Goal: Transaction & Acquisition: Purchase product/service

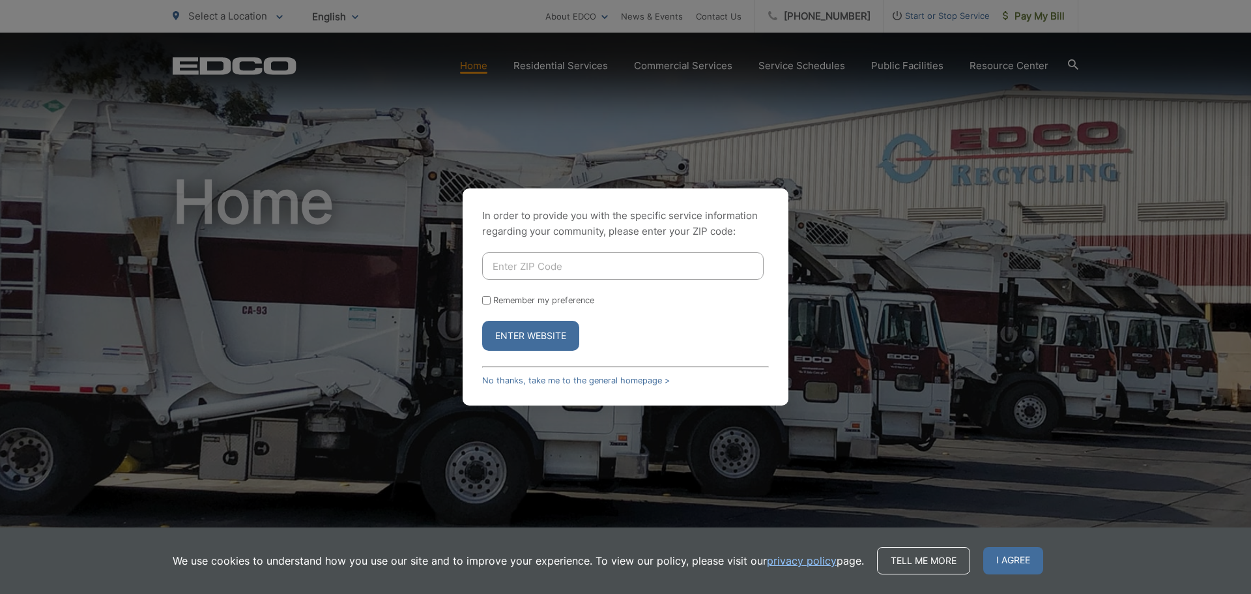
click at [501, 252] on input "Enter ZIP Code" at bounding box center [622, 265] width 281 height 27
type input "92028"
click at [485, 296] on input "Remember my preference" at bounding box center [486, 300] width 8 height 8
checkbox input "true"
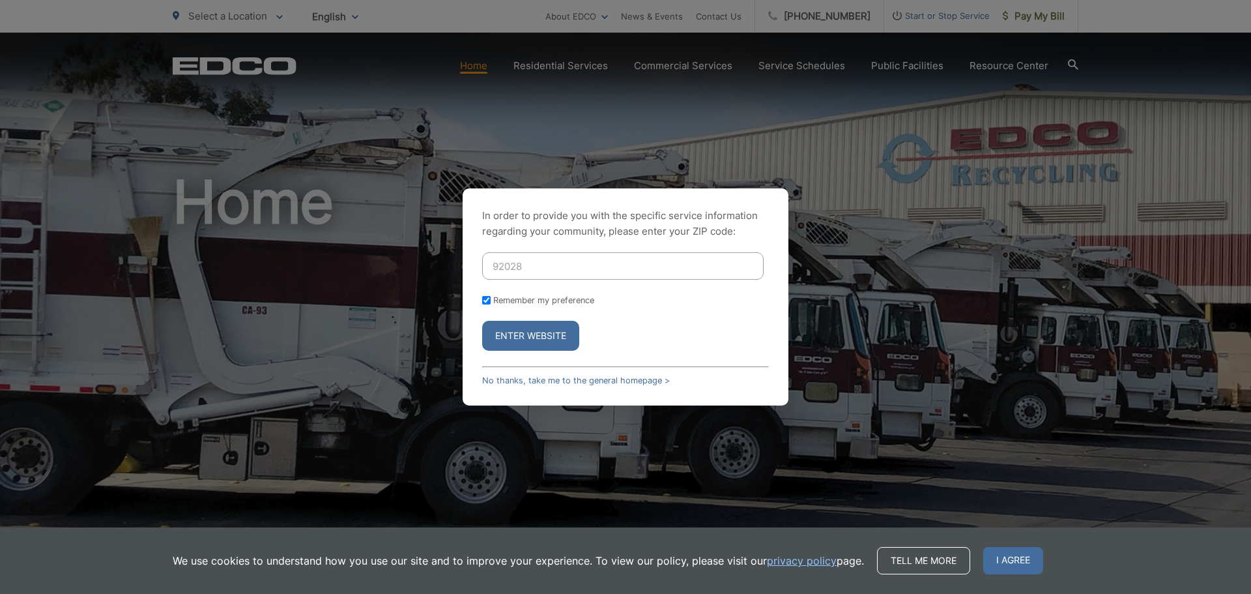
click at [518, 341] on button "Enter Website" at bounding box center [530, 336] width 97 height 30
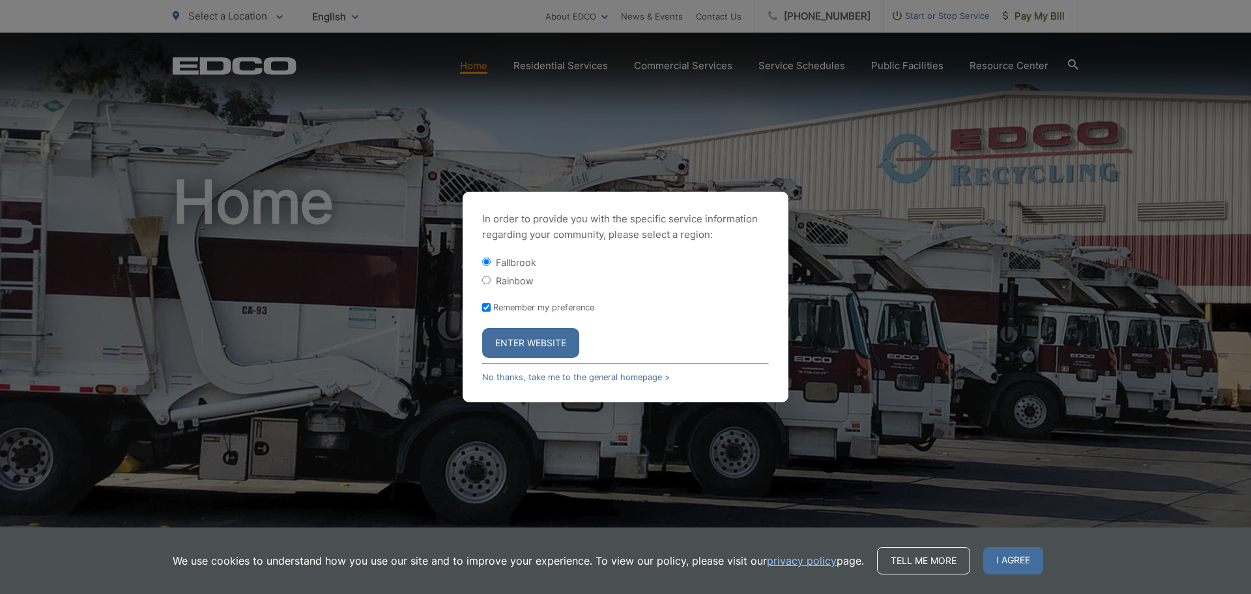
click at [519, 340] on button "Enter Website" at bounding box center [530, 343] width 97 height 30
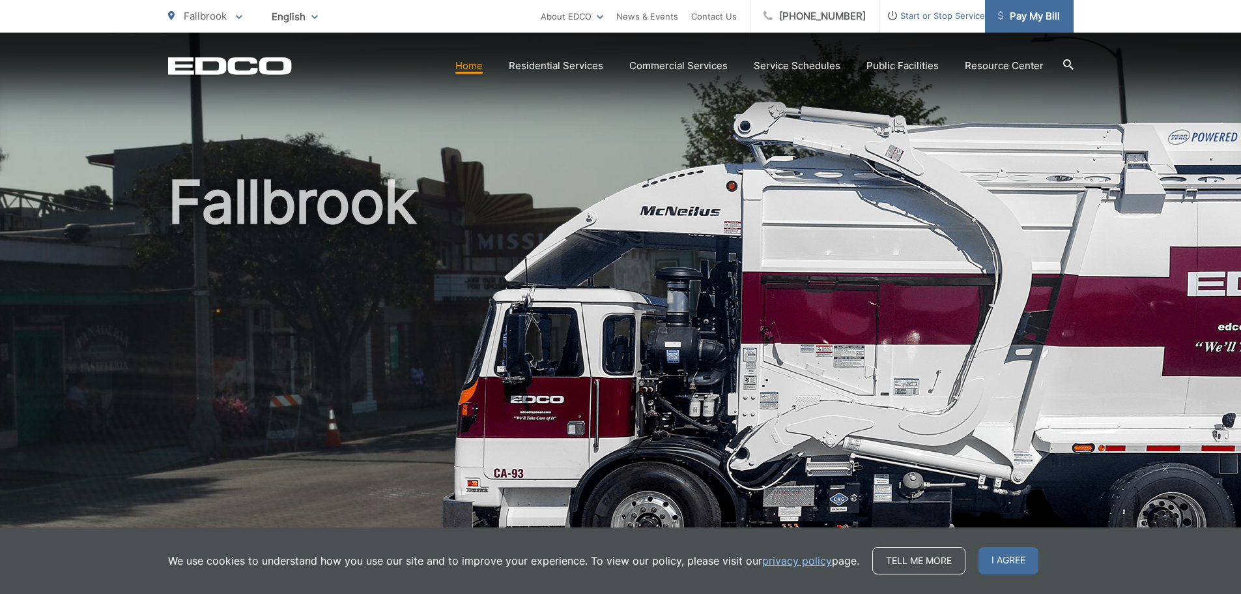
click at [1027, 20] on span "Pay My Bill" at bounding box center [1029, 16] width 62 height 16
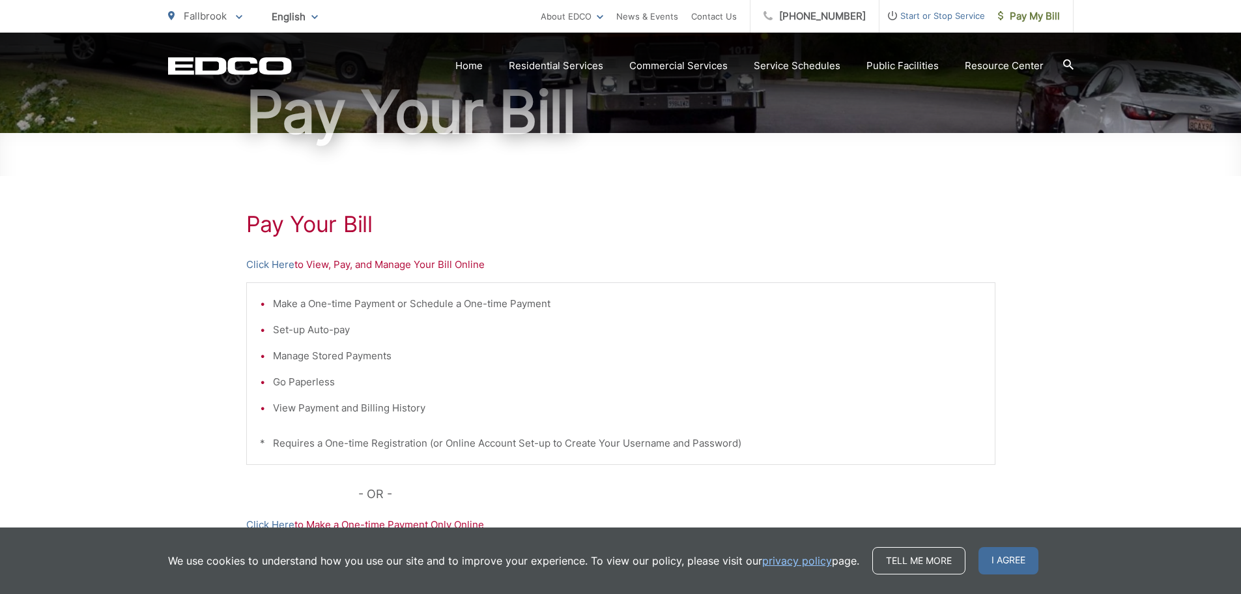
scroll to position [129, 0]
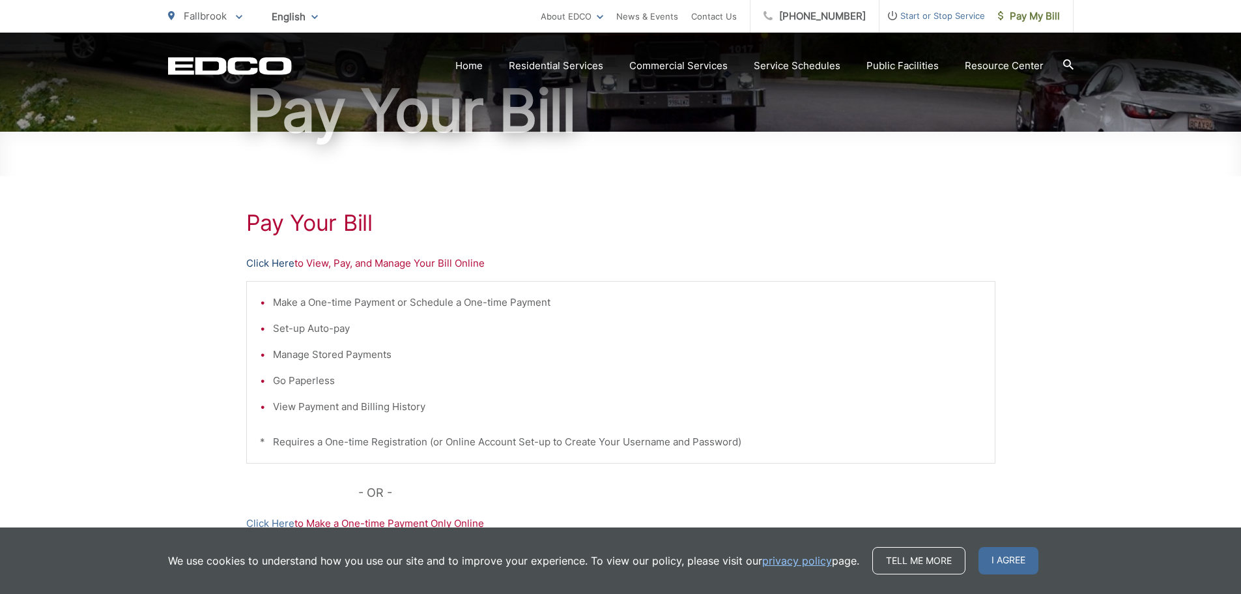
click at [266, 261] on link "Click Here" at bounding box center [270, 263] width 48 height 16
